Goal: Task Accomplishment & Management: Complete application form

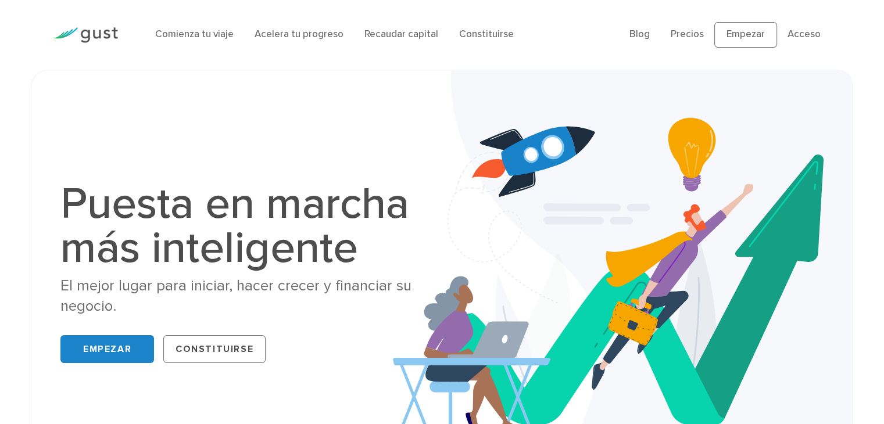
click at [471, 70] on img at bounding box center [622, 274] width 459 height 409
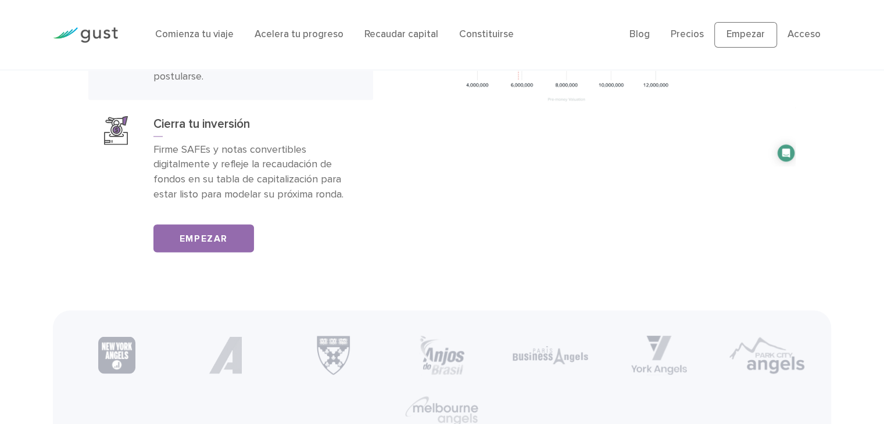
scroll to position [2119, 0]
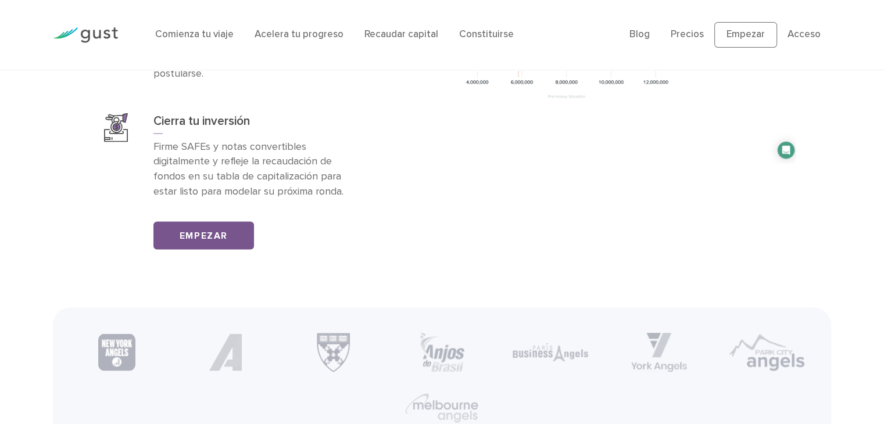
click at [227, 236] on font "Empezar" at bounding box center [203, 235] width 48 height 12
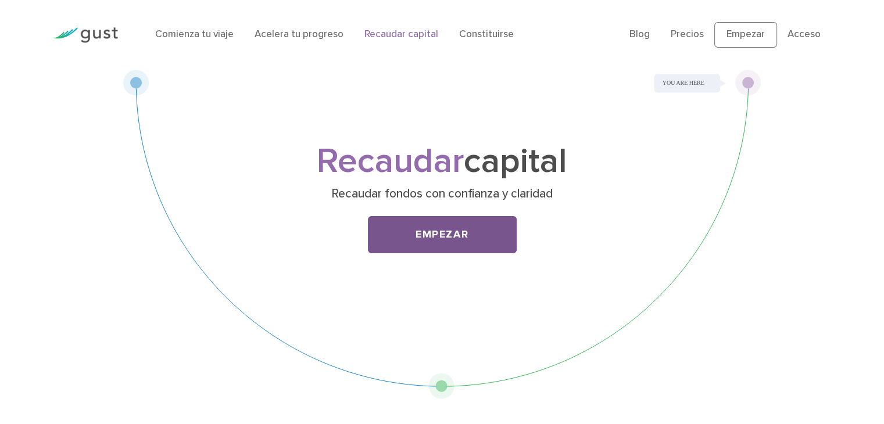
click at [460, 234] on font "Empezar" at bounding box center [441, 234] width 53 height 12
